Goal: Task Accomplishment & Management: Use online tool/utility

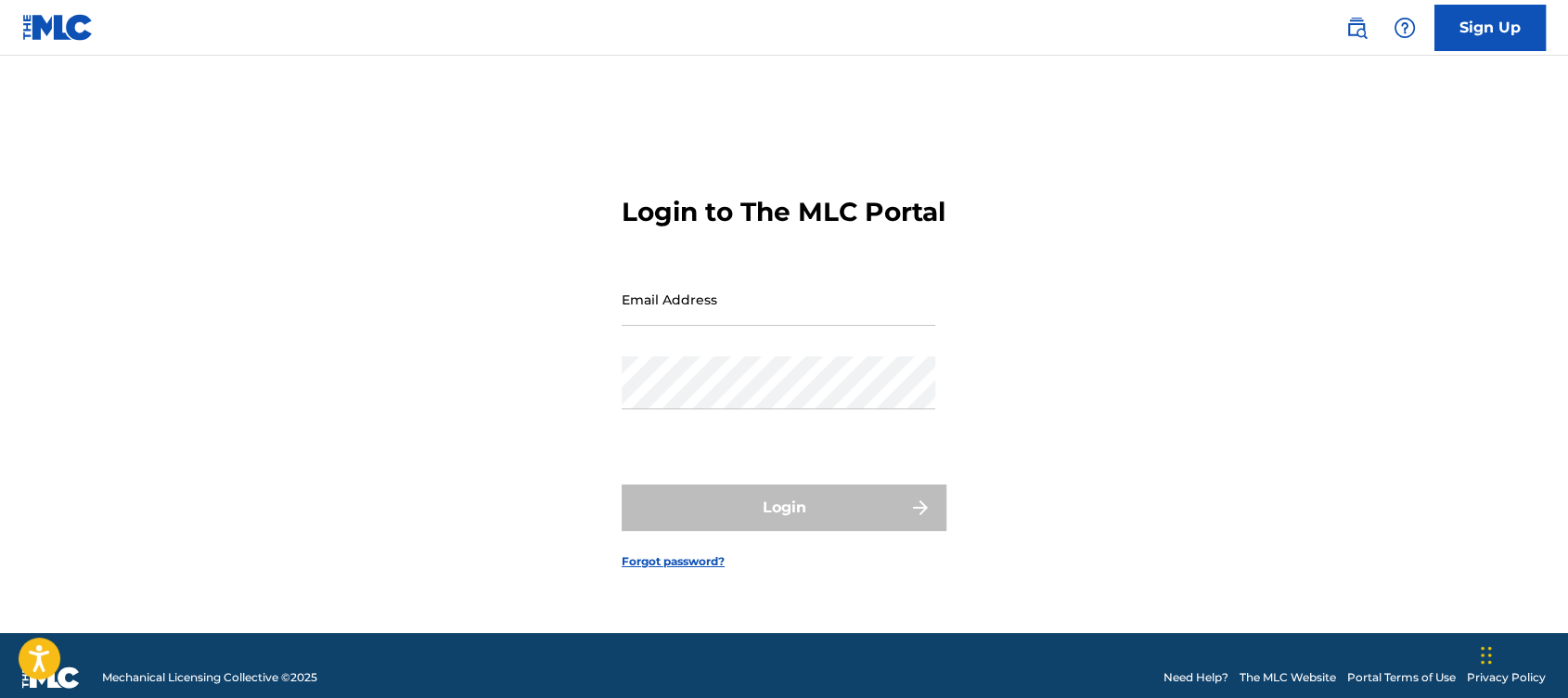
drag, startPoint x: 1439, startPoint y: 249, endPoint x: 810, endPoint y: 328, distance: 633.9
click at [810, 328] on main "Login to The MLC Portal Email Address Password Login Forgot password?" at bounding box center [784, 345] width 1568 height 577
click at [810, 326] on input "Email Address" at bounding box center [778, 299] width 314 height 53
paste input "[EMAIL_ADDRESS][DOMAIN_NAME]"
type input "[EMAIL_ADDRESS][DOMAIN_NAME]"
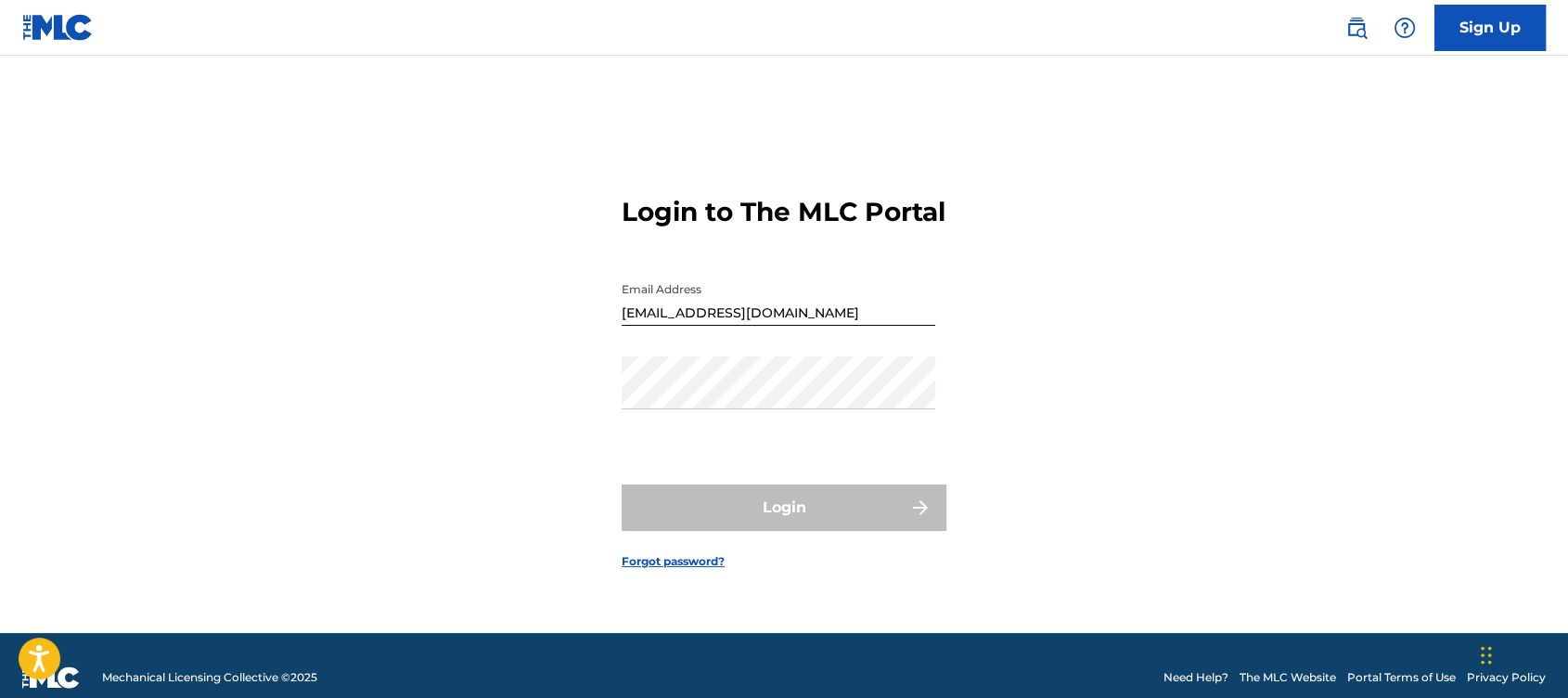
click at [1408, 252] on div "Login to The MLC Portal Email Address [EMAIL_ADDRESS][DOMAIN_NAME] Password Log…" at bounding box center [784, 367] width 1298 height 531
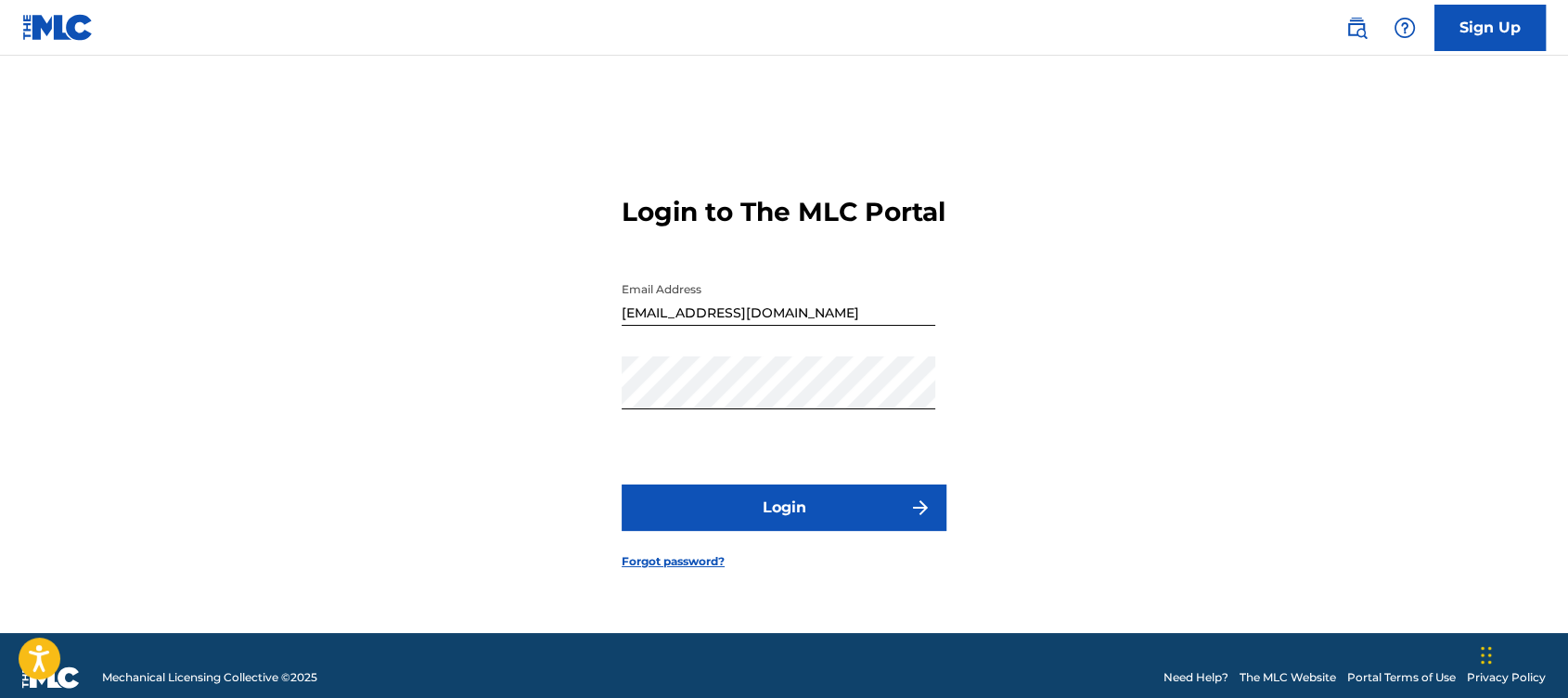
click at [703, 513] on button "Login" at bounding box center [784, 507] width 325 height 46
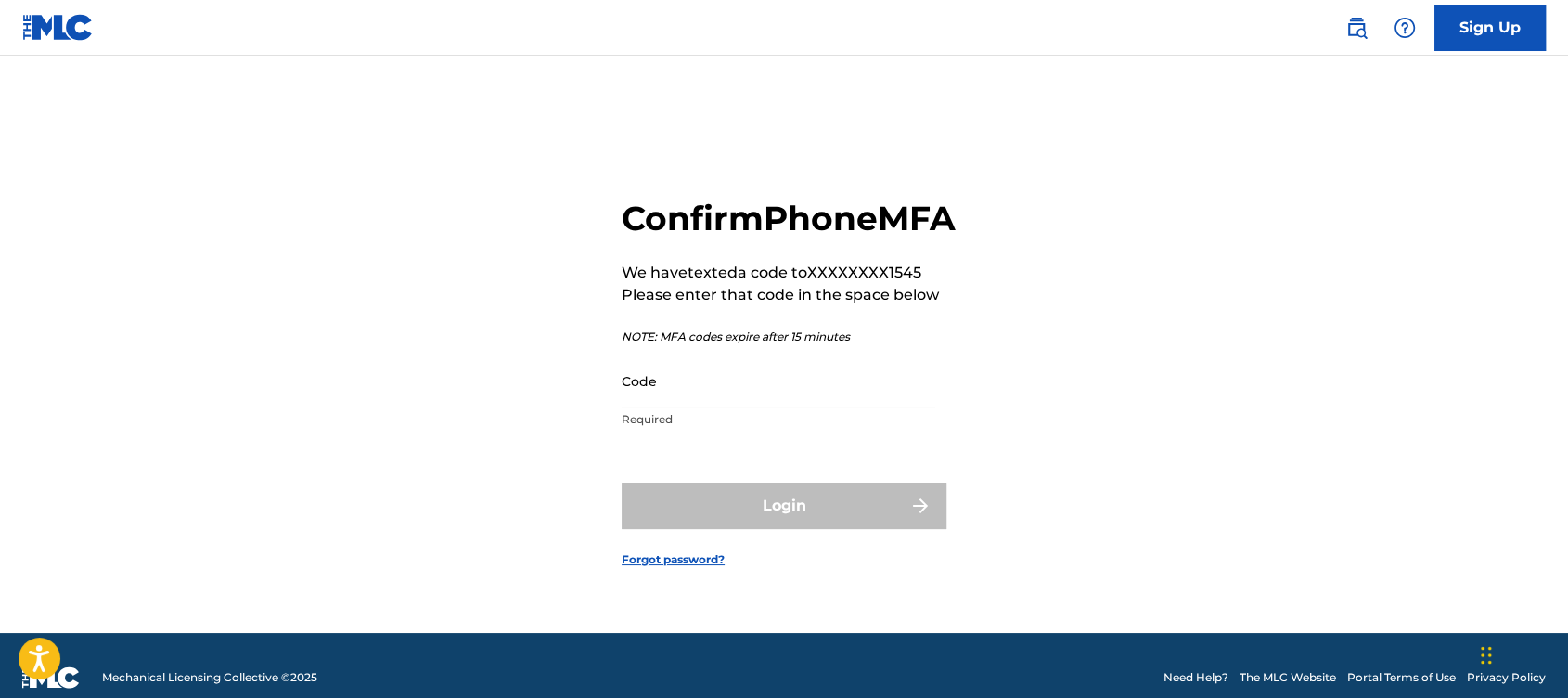
click at [660, 404] on input "Code" at bounding box center [778, 381] width 314 height 53
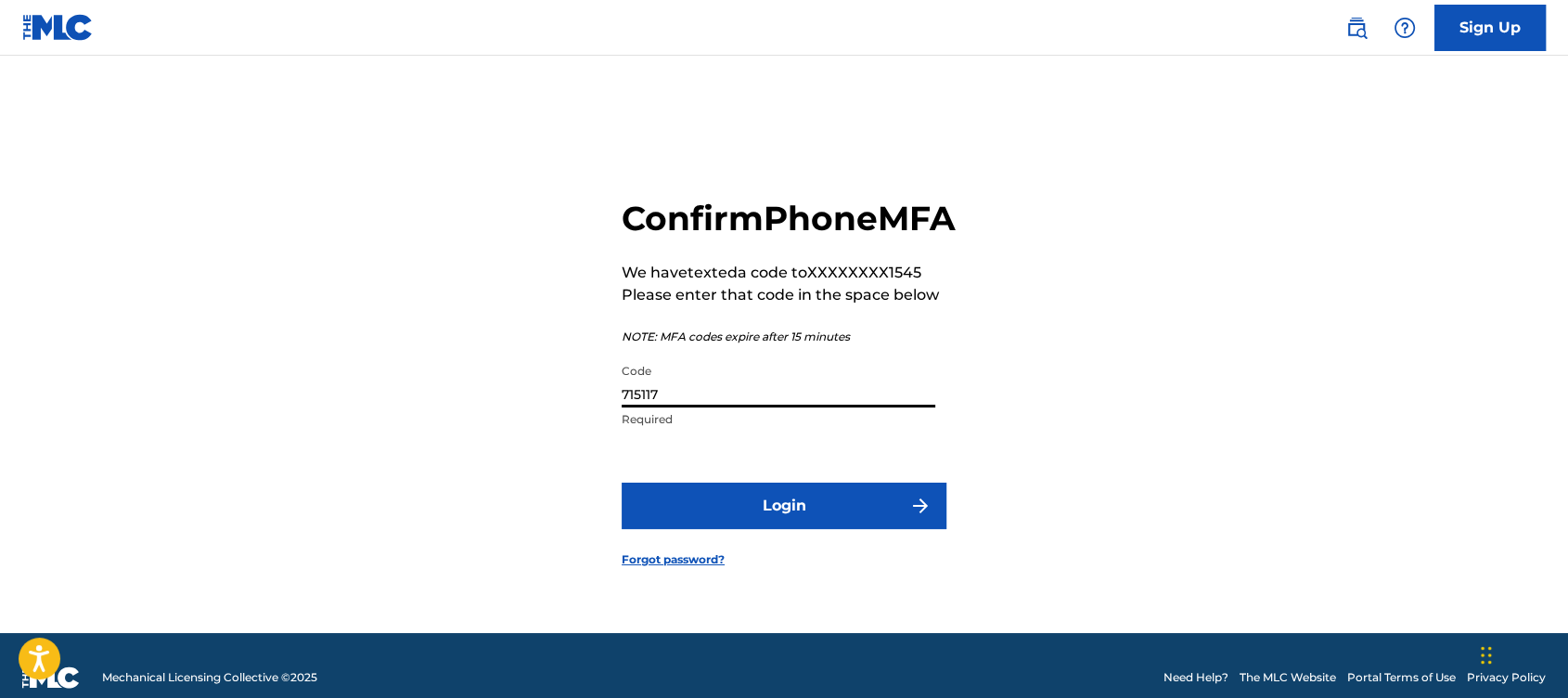
type input "715117"
click at [621, 482] on button "Login" at bounding box center [784, 505] width 325 height 46
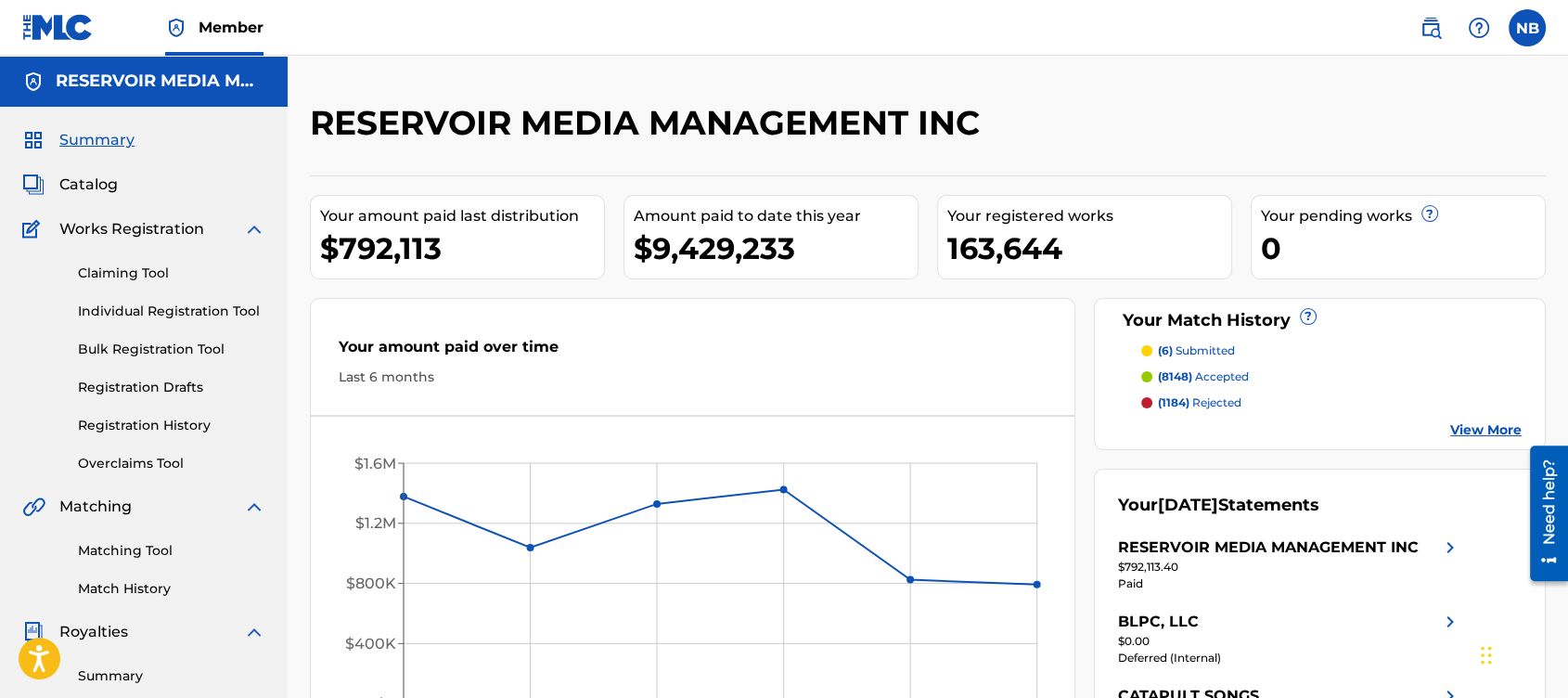
drag, startPoint x: 370, startPoint y: 8, endPoint x: 381, endPoint y: -9, distance: 20.2
click at [381, 0] on html "Accessibility Screen-Reader Guide, Feedback, and Issue Reporting | New window C…" at bounding box center [784, 349] width 1568 height 698
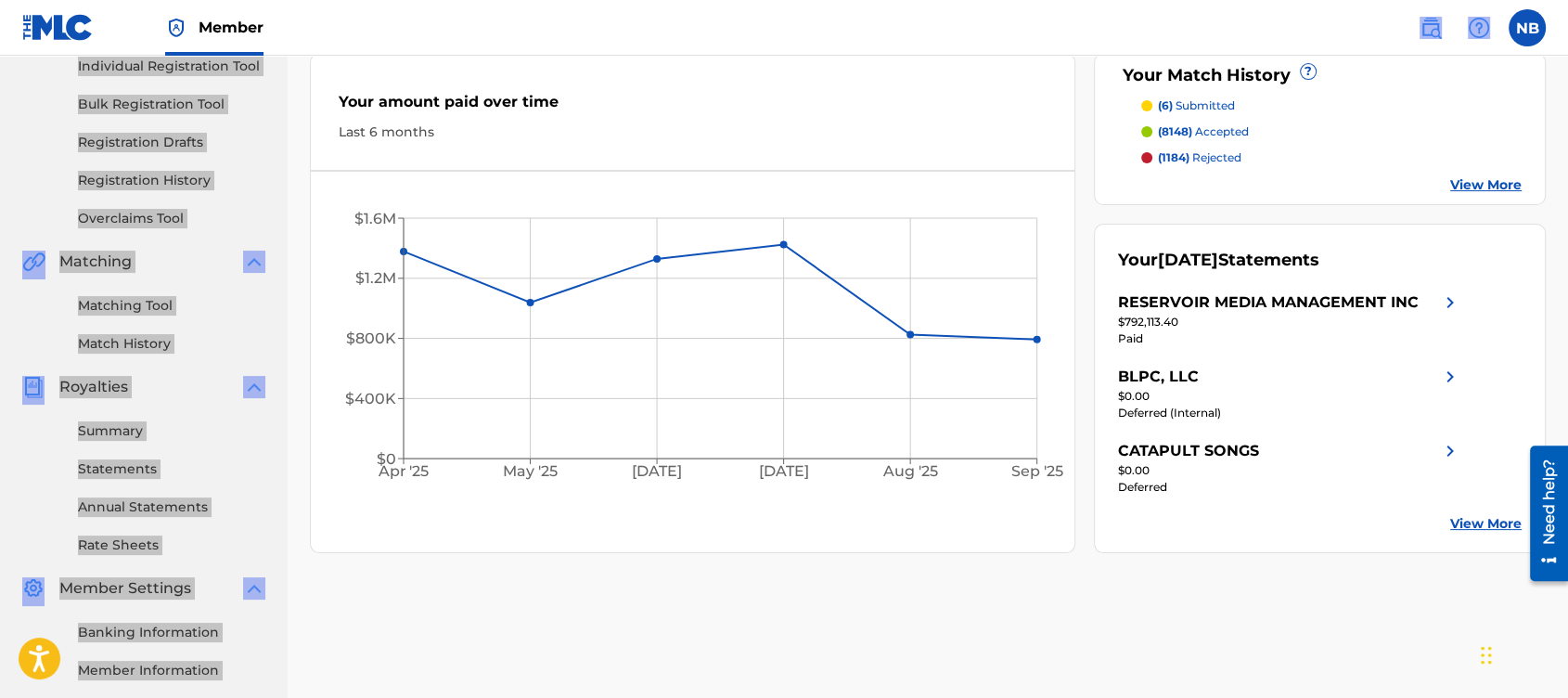
scroll to position [249, 0]
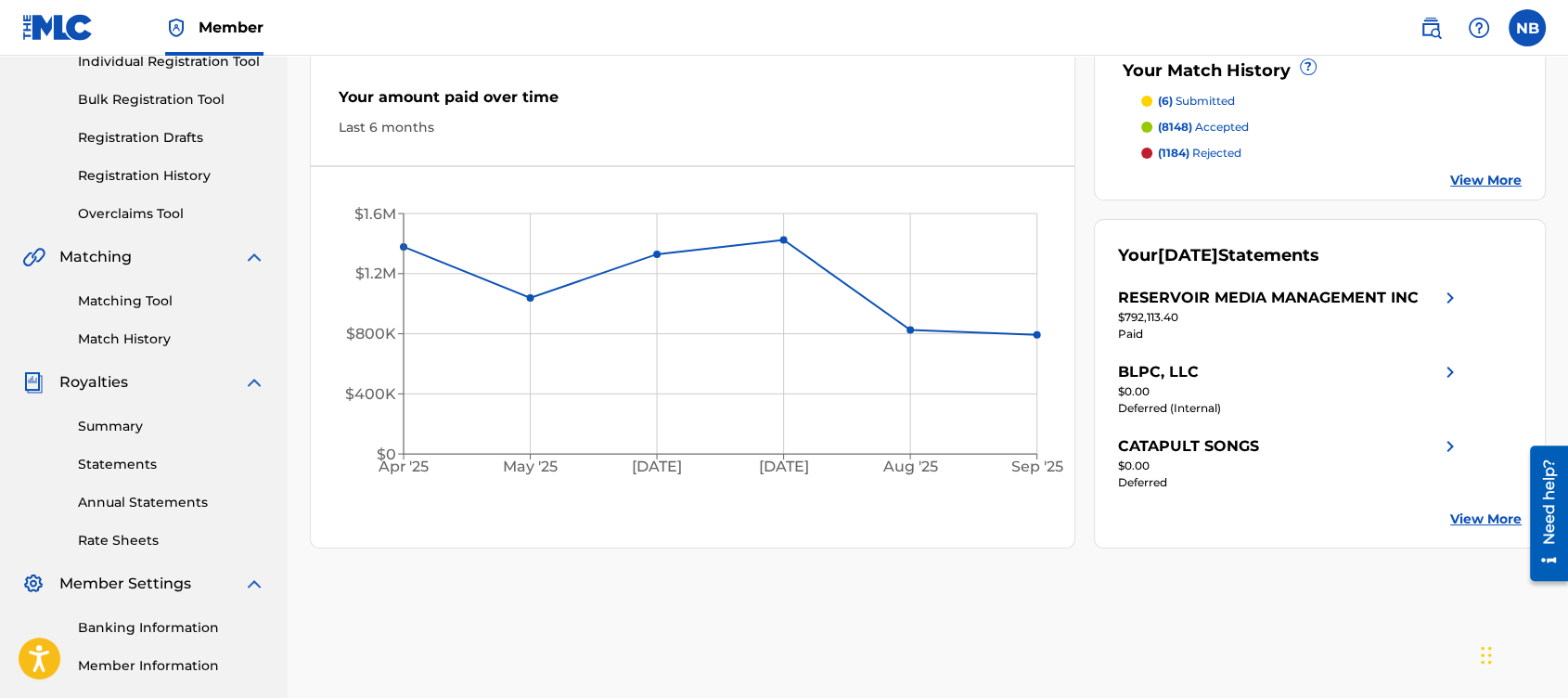
click at [589, 122] on div "Last 6 months" at bounding box center [692, 128] width 708 height 20
click at [152, 299] on link "Matching Tool" at bounding box center [171, 301] width 187 height 20
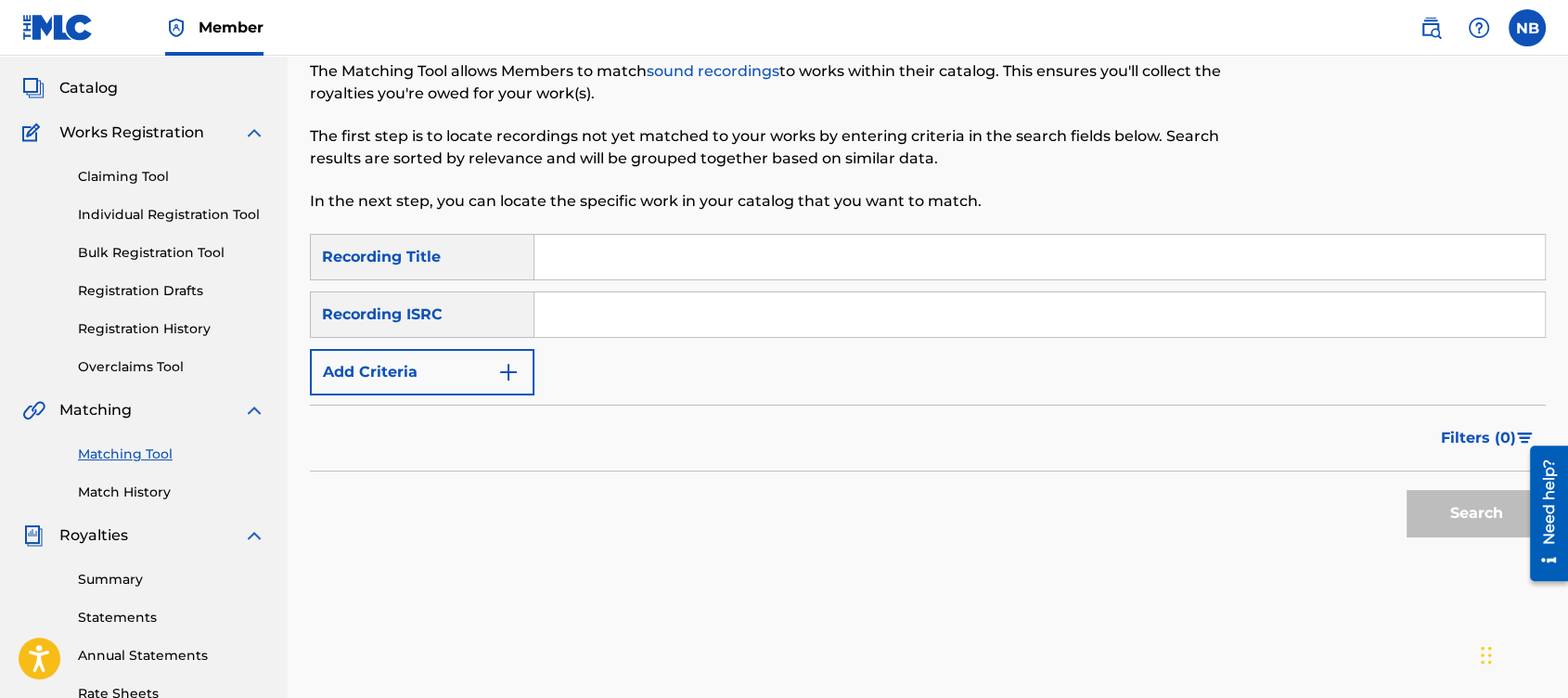
scroll to position [103, 0]
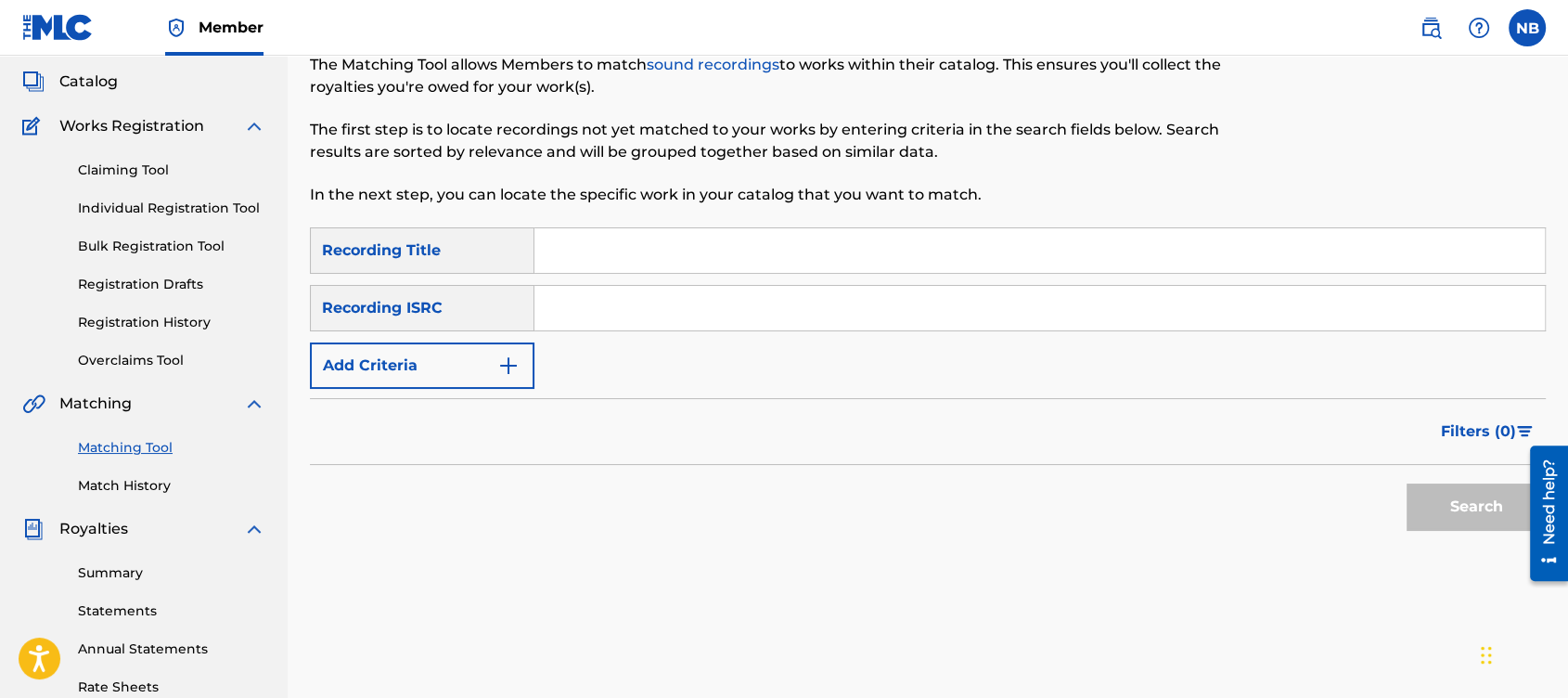
click at [1123, 25] on nav "Member NB NB [PERSON_NAME] [EMAIL_ADDRESS][DOMAIN_NAME] Notification Preference…" at bounding box center [784, 28] width 1568 height 56
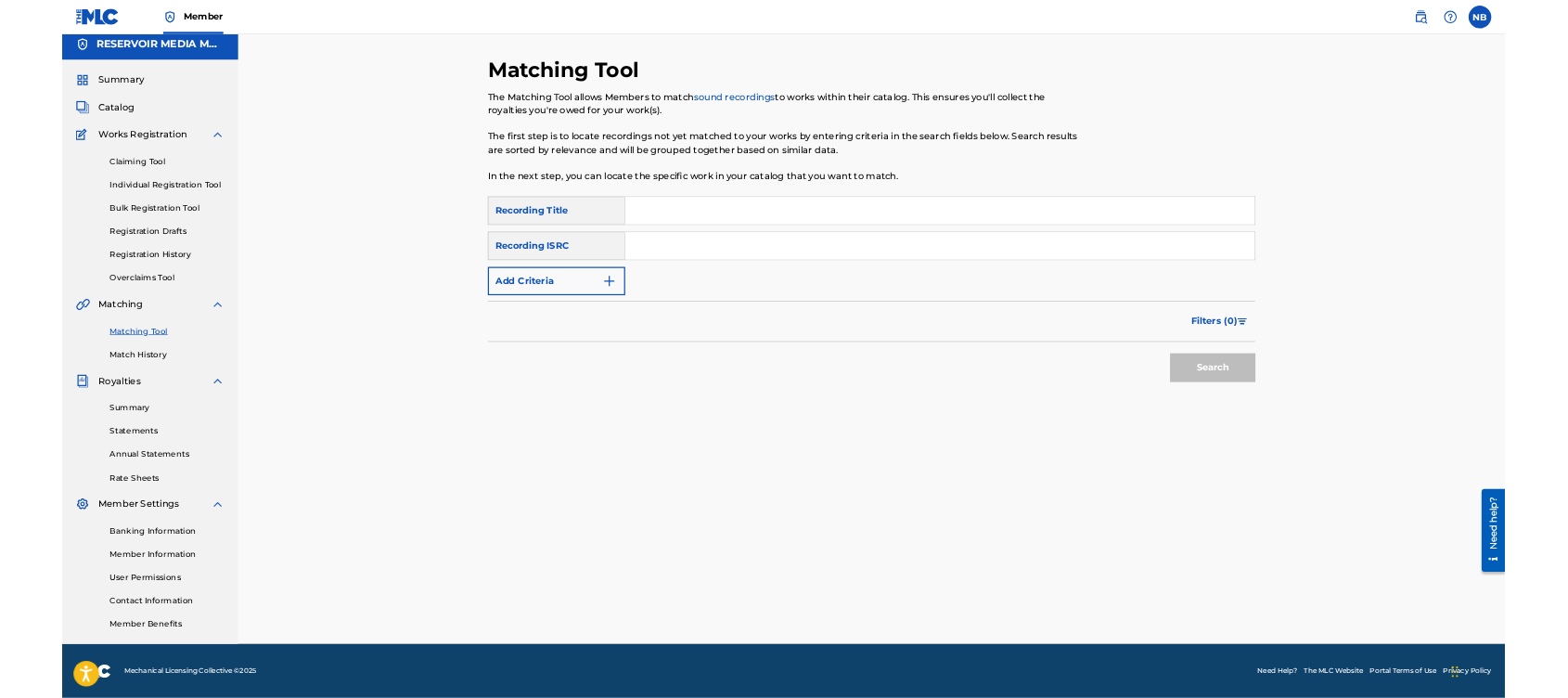
scroll to position [8, 0]
